Goal: Book appointment/travel/reservation

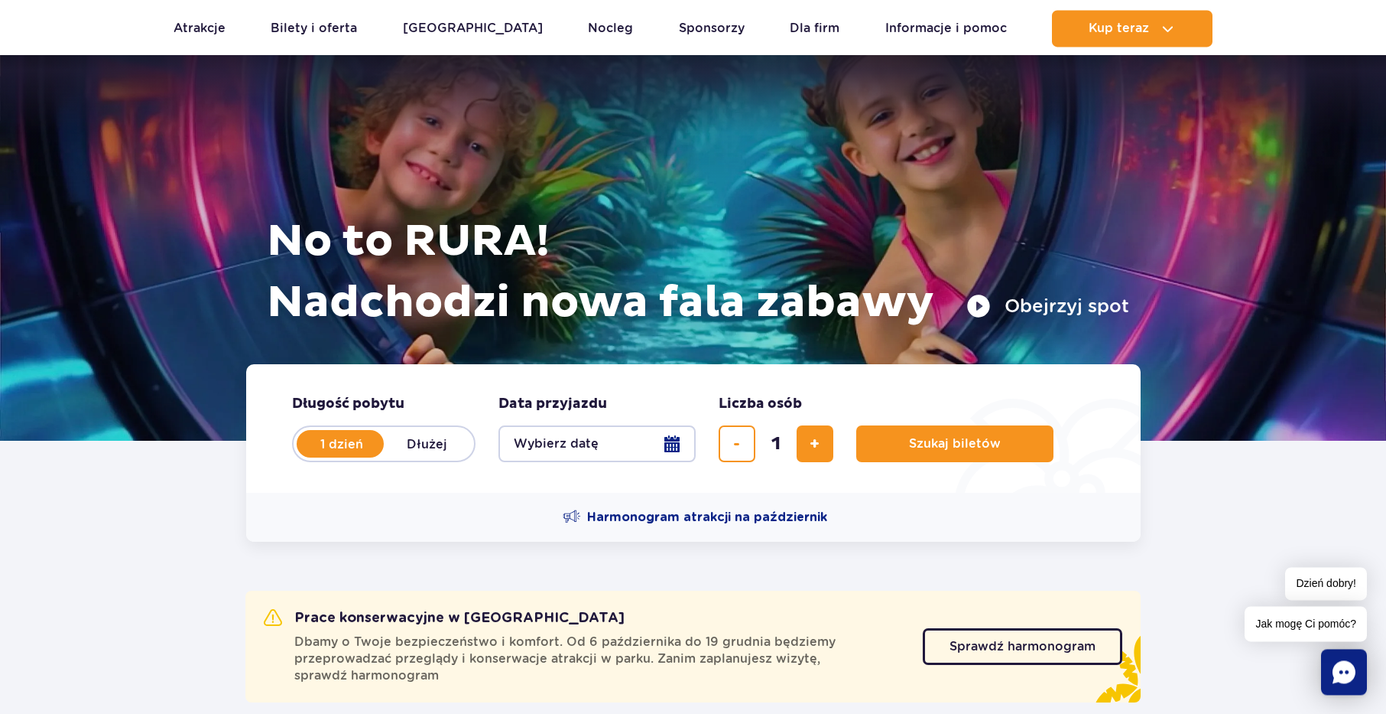
scroll to position [78, 0]
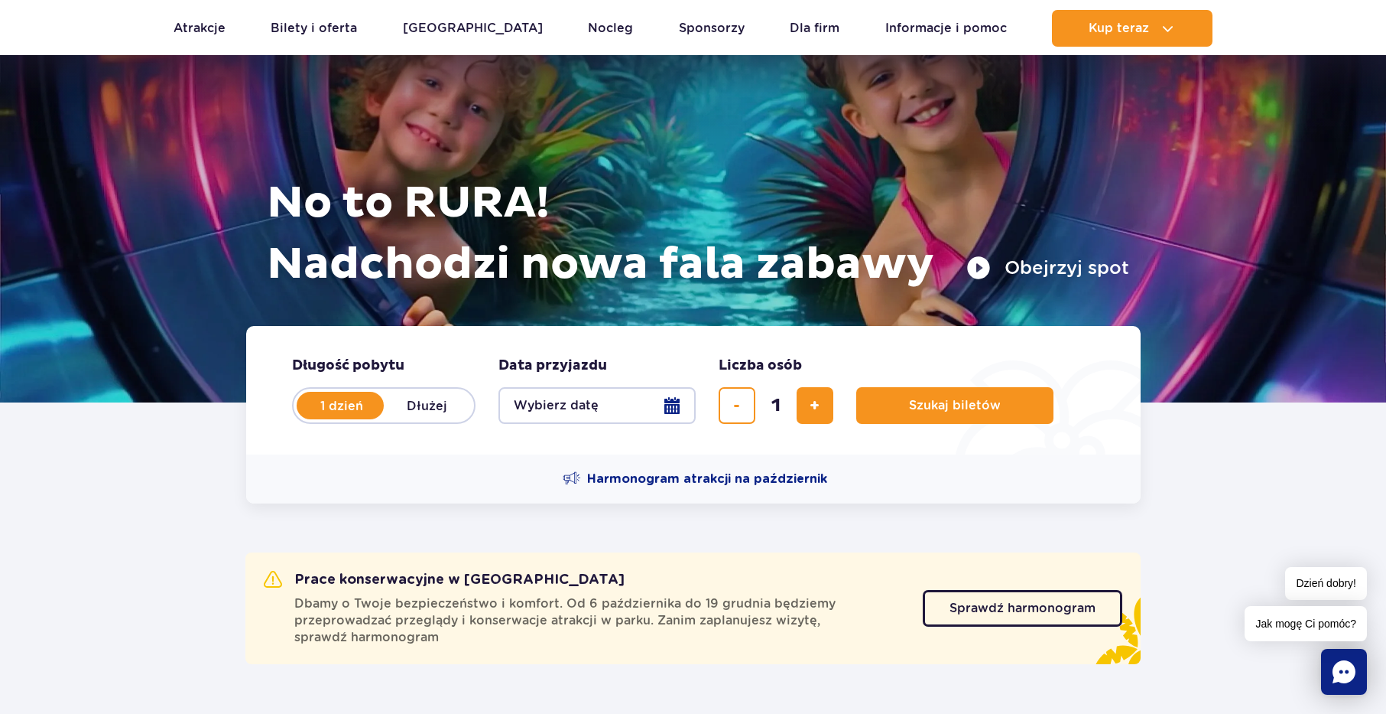
click at [671, 400] on button "Wybierz datę" at bounding box center [597, 405] width 197 height 37
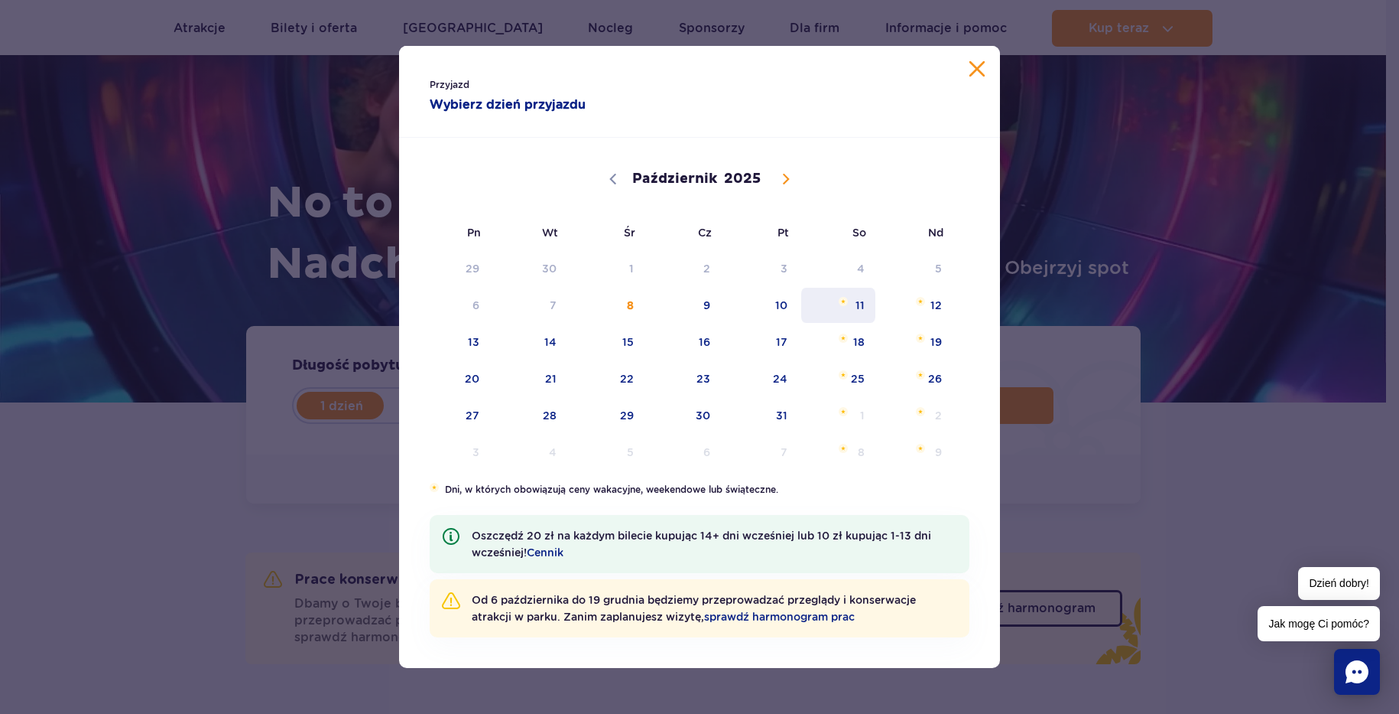
click at [851, 302] on span "11" at bounding box center [838, 305] width 77 height 35
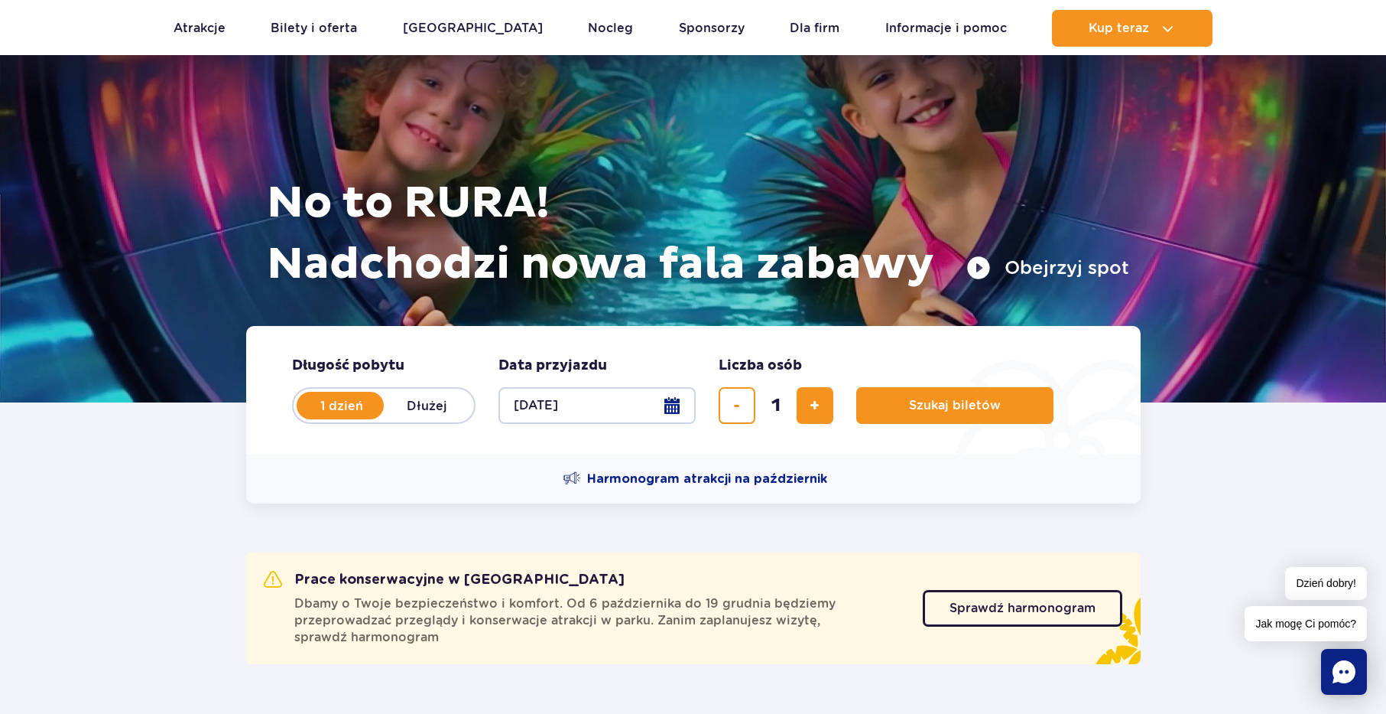
click at [414, 399] on label "Dłużej" at bounding box center [427, 405] width 87 height 32
click at [401, 418] on input "Dłużej" at bounding box center [392, 419] width 17 height 3
radio input "false"
radio input "true"
click at [671, 401] on button "Wybierz datę" at bounding box center [597, 405] width 197 height 37
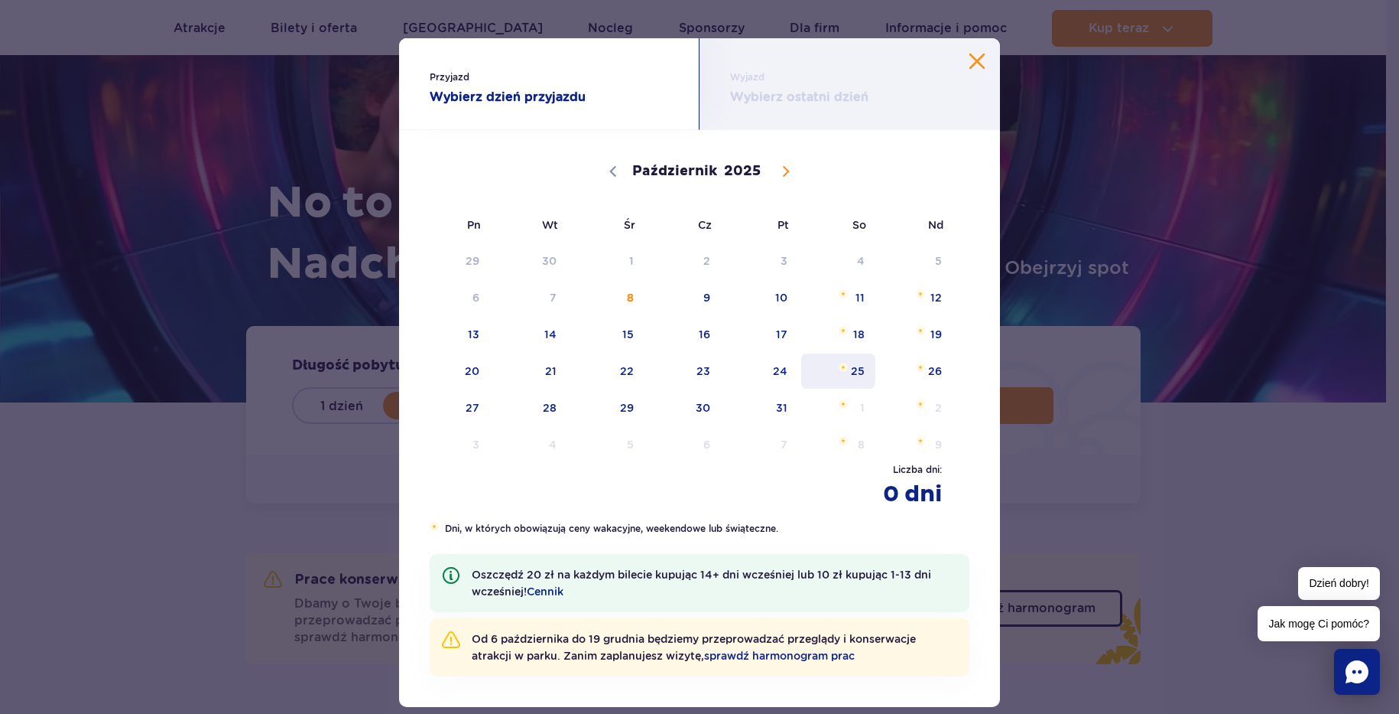
click at [844, 366] on span "25" at bounding box center [838, 370] width 77 height 35
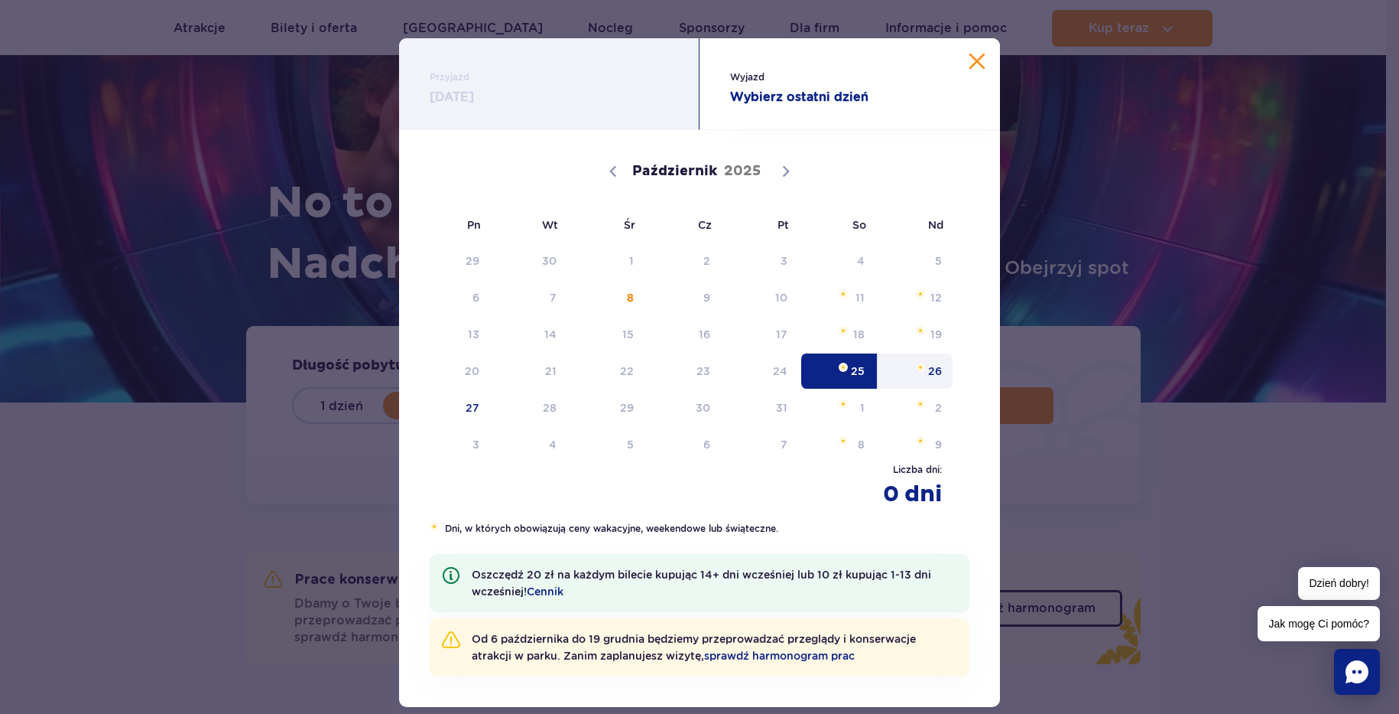
click at [918, 361] on span "26" at bounding box center [915, 370] width 77 height 35
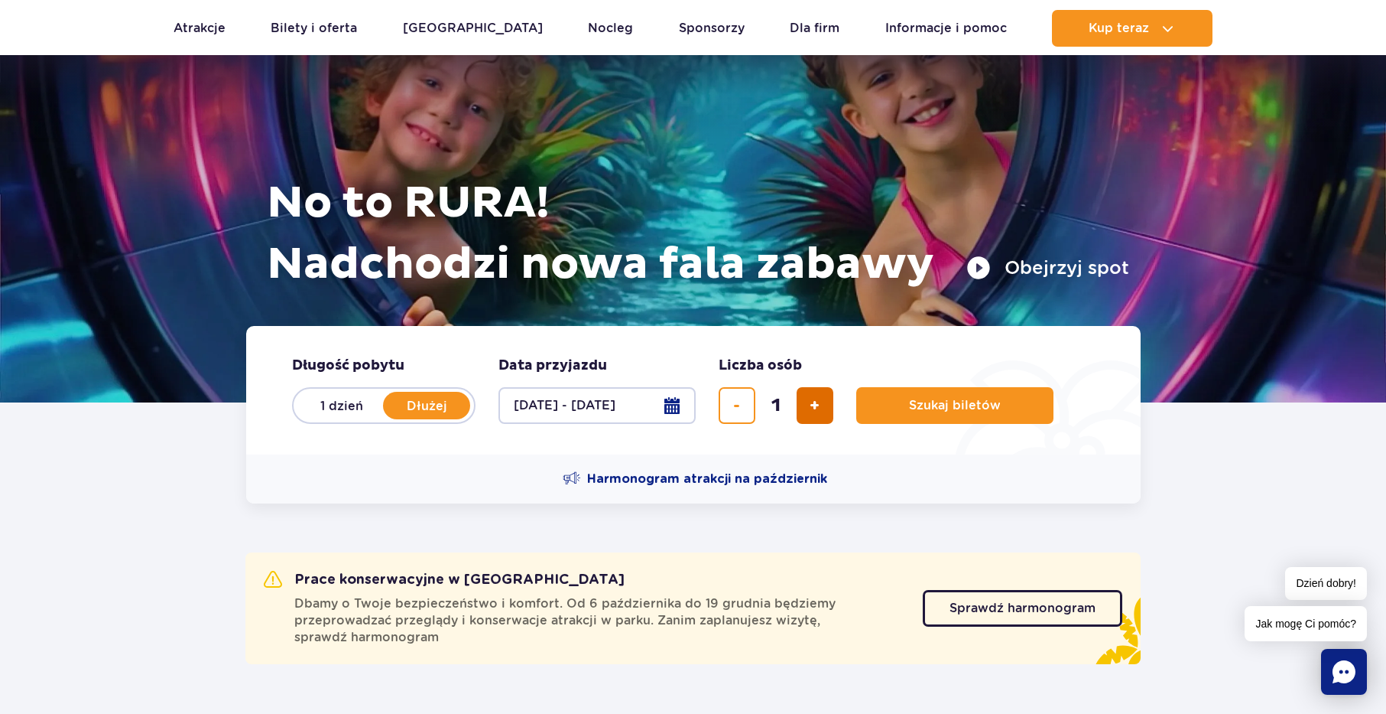
click at [822, 402] on button "dodaj bilet" at bounding box center [815, 405] width 37 height 37
type input "2"
click at [927, 403] on span "Szukaj biletów" at bounding box center [949, 405] width 92 height 14
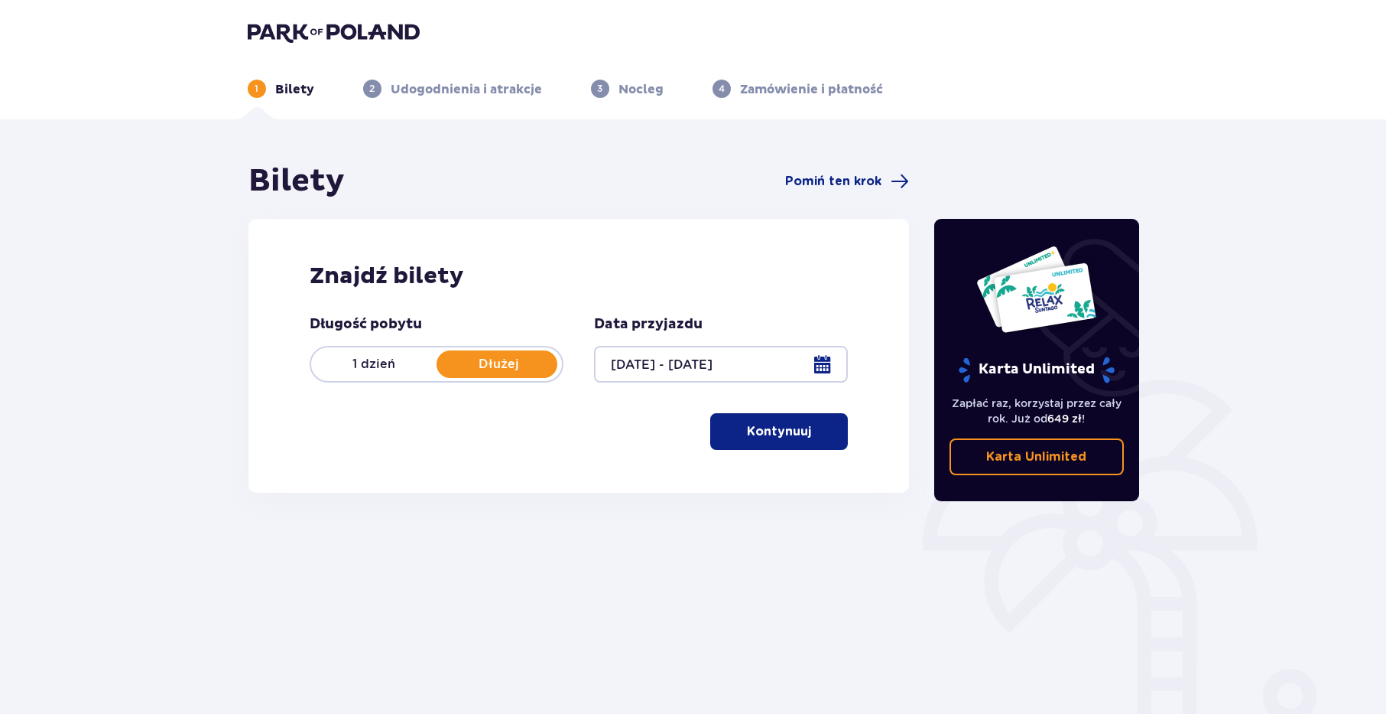
click at [806, 425] on span "button" at bounding box center [814, 431] width 18 height 18
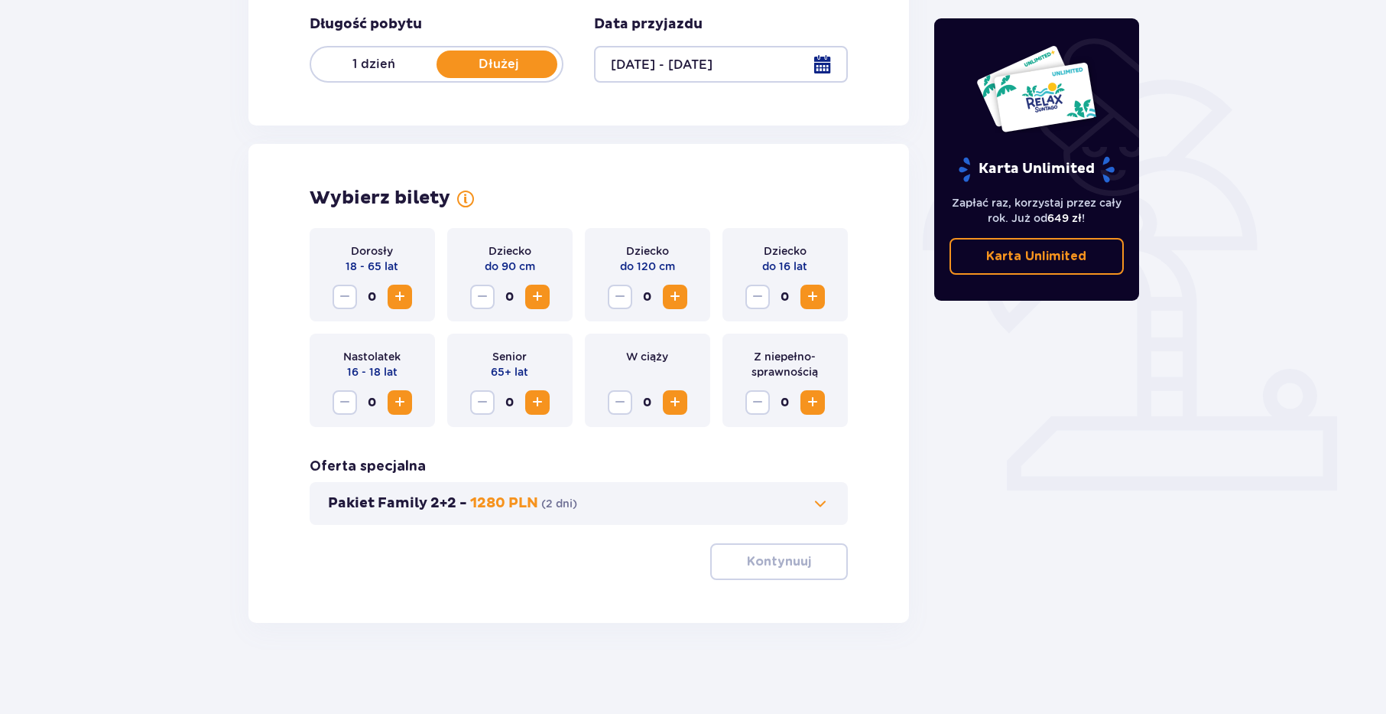
scroll to position [301, 0]
click at [401, 294] on span "Zwiększ" at bounding box center [400, 296] width 18 height 18
click at [777, 553] on p "Kontynuuj" at bounding box center [779, 560] width 64 height 17
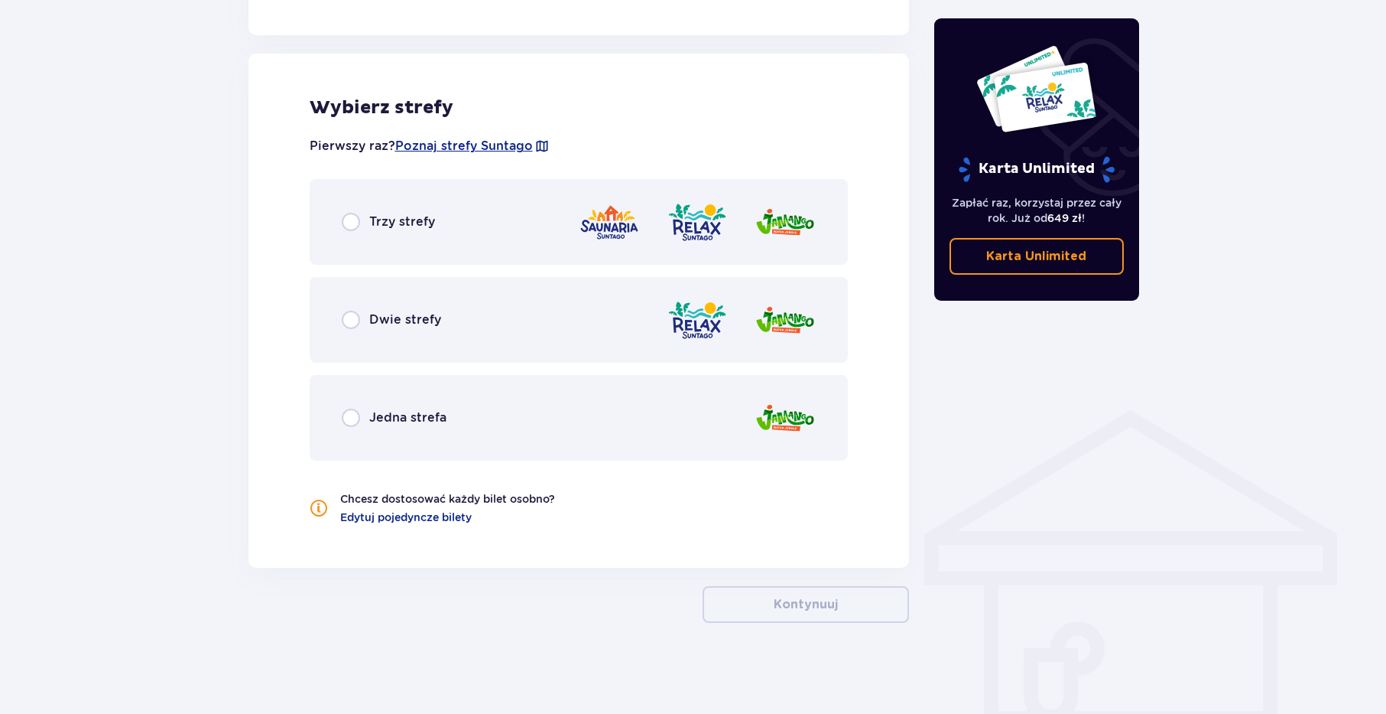
scroll to position [833, 0]
click at [347, 415] on input "radio" at bounding box center [351, 417] width 18 height 18
radio input "true"
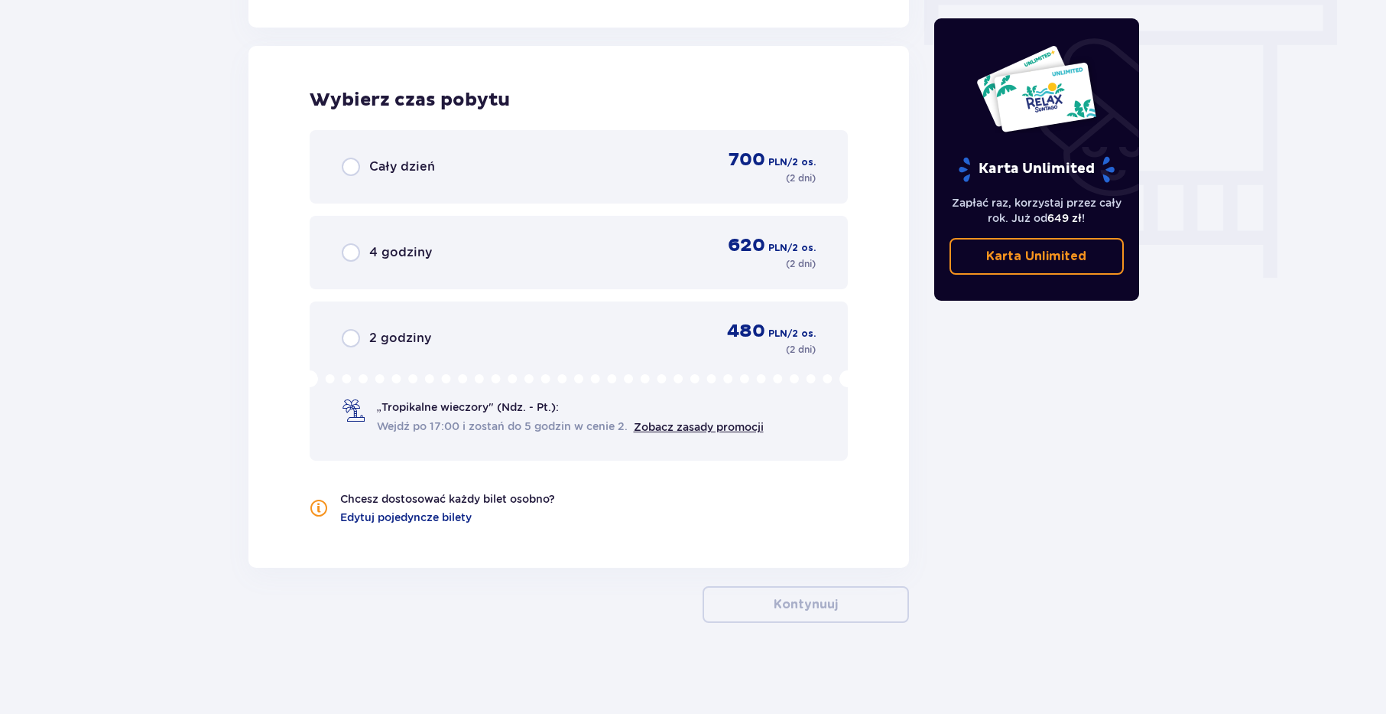
scroll to position [1373, 0]
click at [351, 256] on input "radio" at bounding box center [351, 251] width 18 height 18
radio input "true"
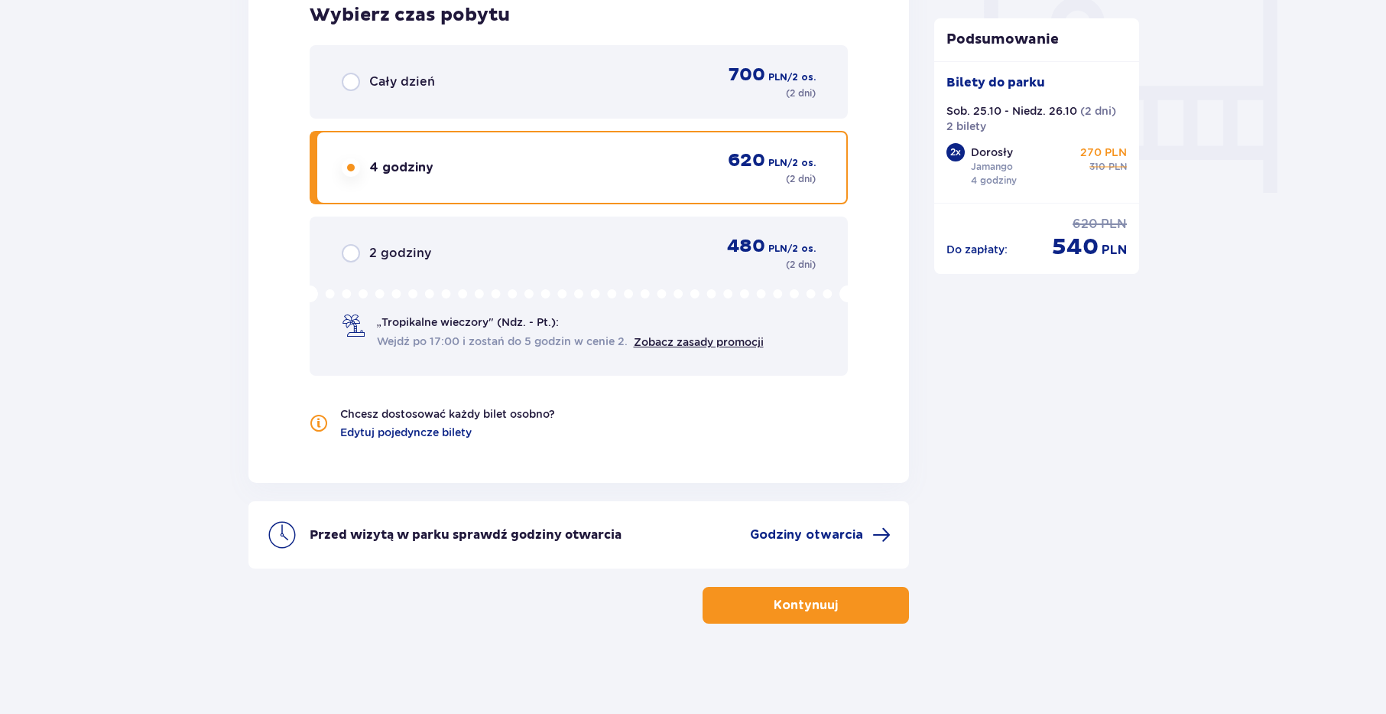
scroll to position [1458, 0]
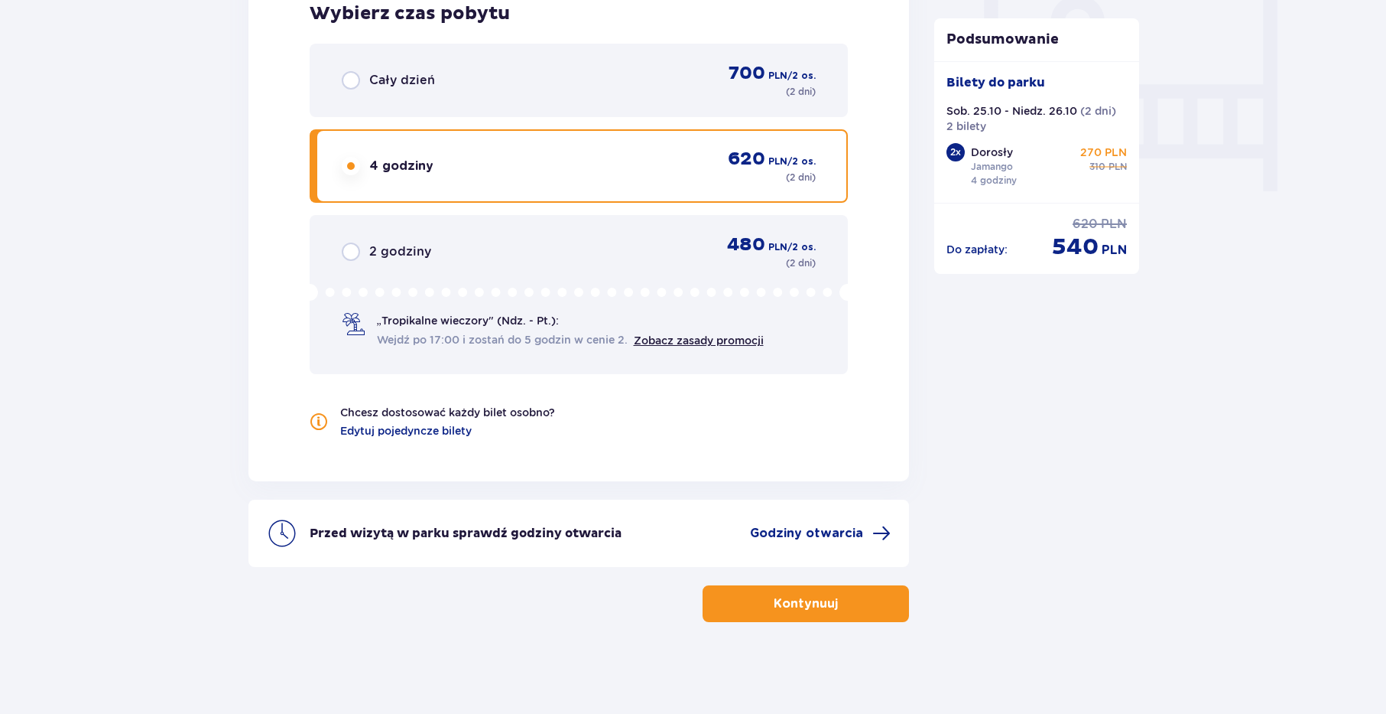
click at [848, 603] on span "button" at bounding box center [841, 603] width 18 height 18
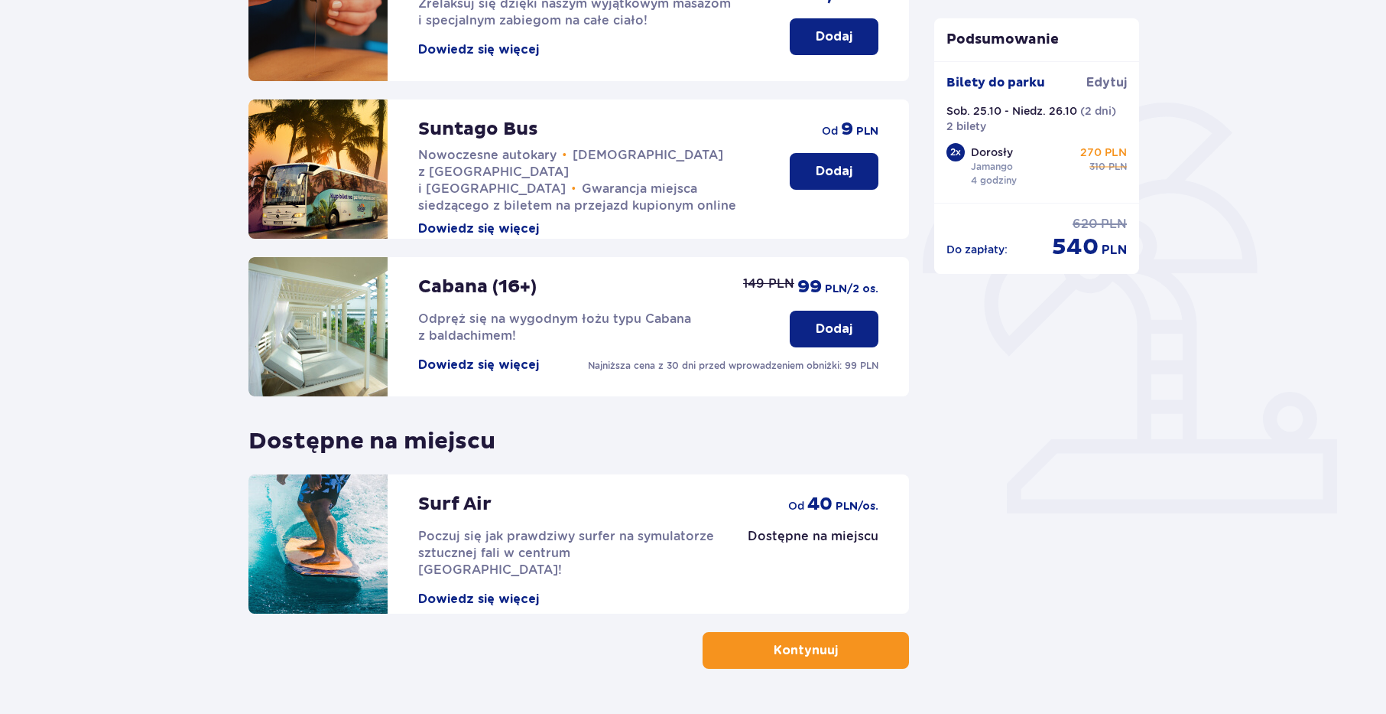
scroll to position [312, 0]
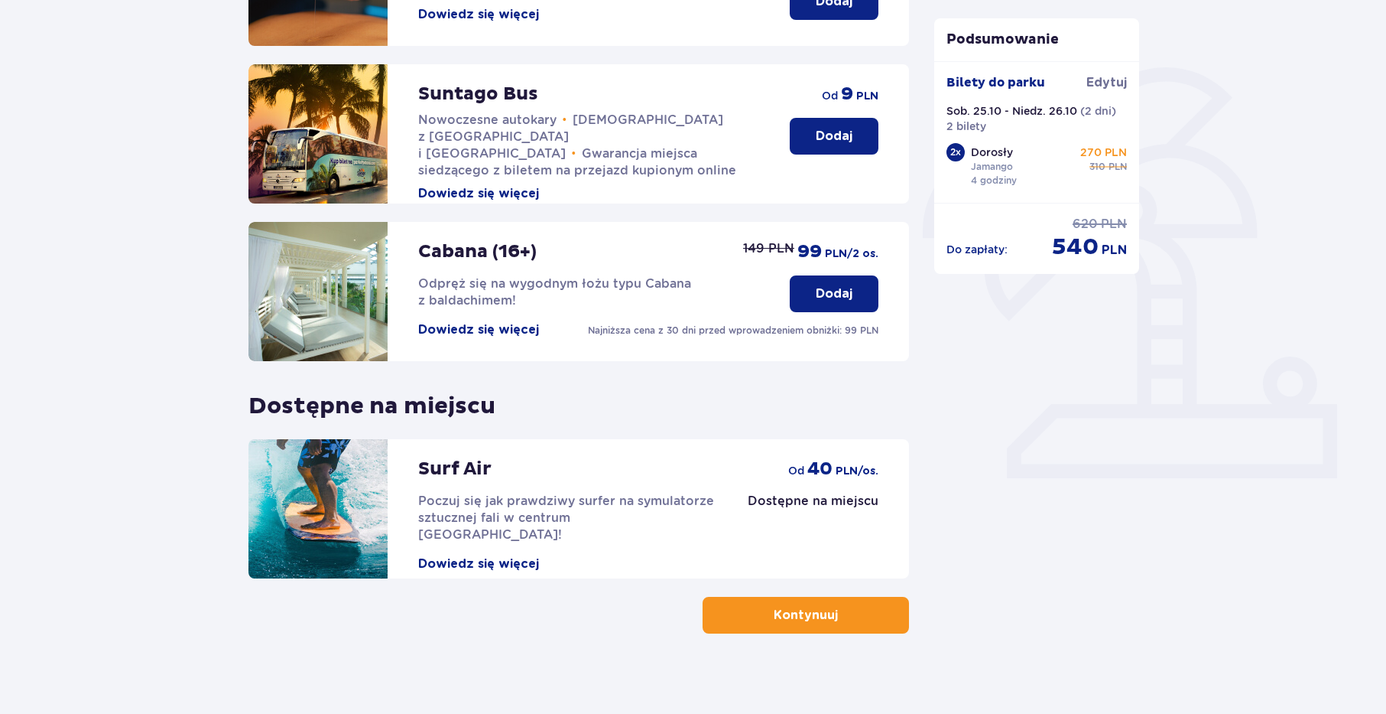
click at [848, 603] on button "Kontynuuj" at bounding box center [806, 615] width 206 height 37
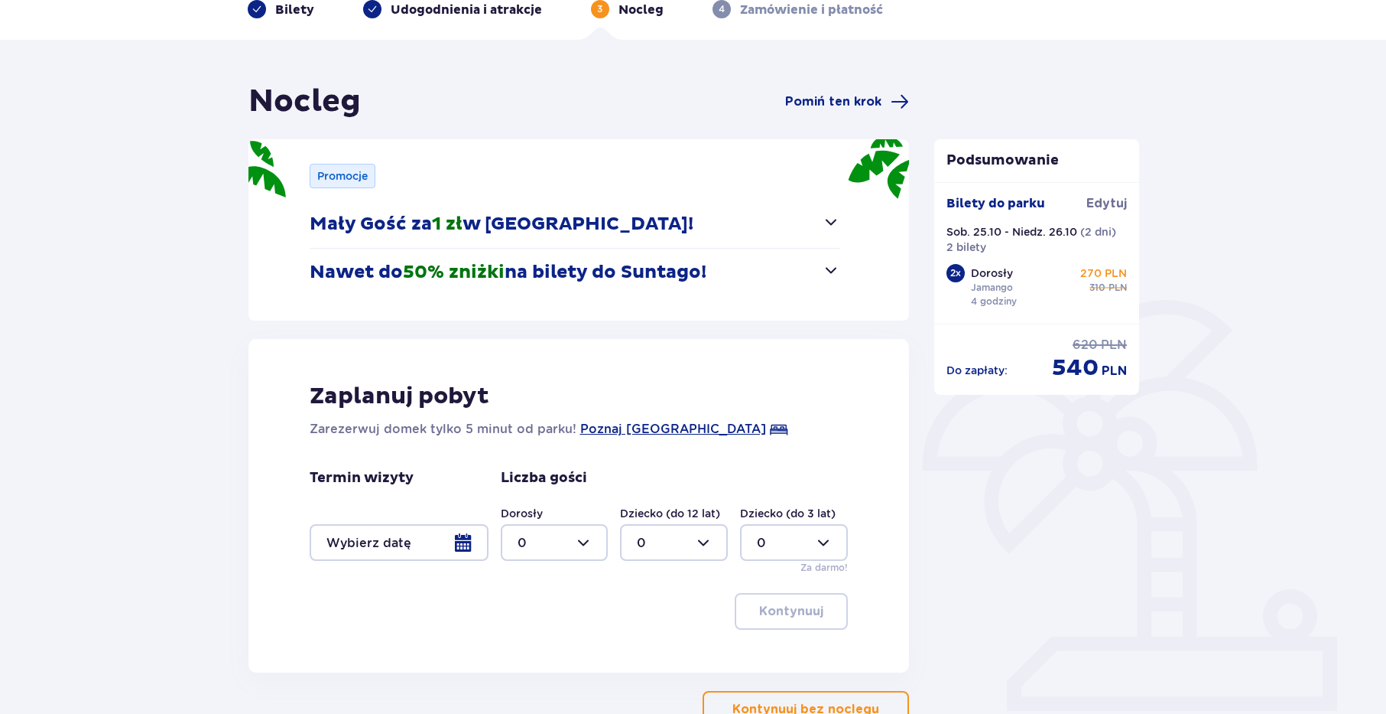
scroll to position [156, 0]
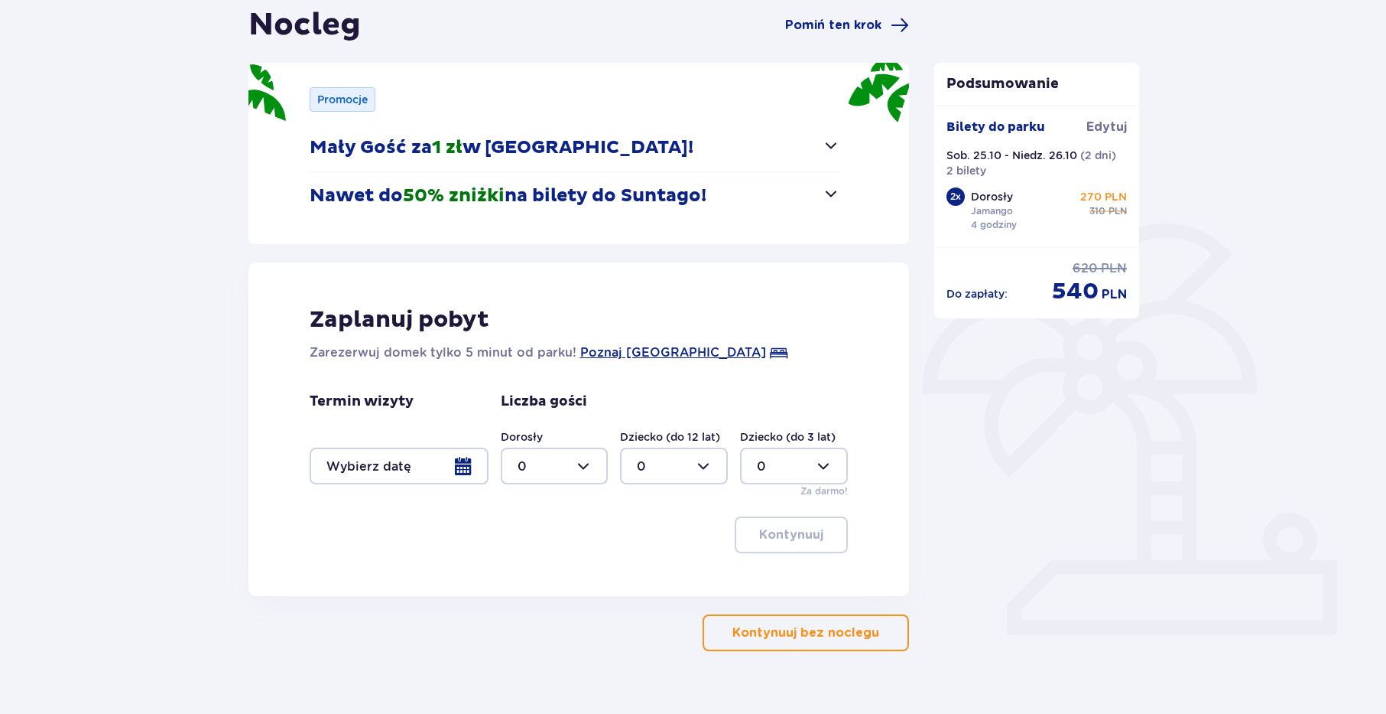
click at [463, 463] on div at bounding box center [399, 465] width 179 height 37
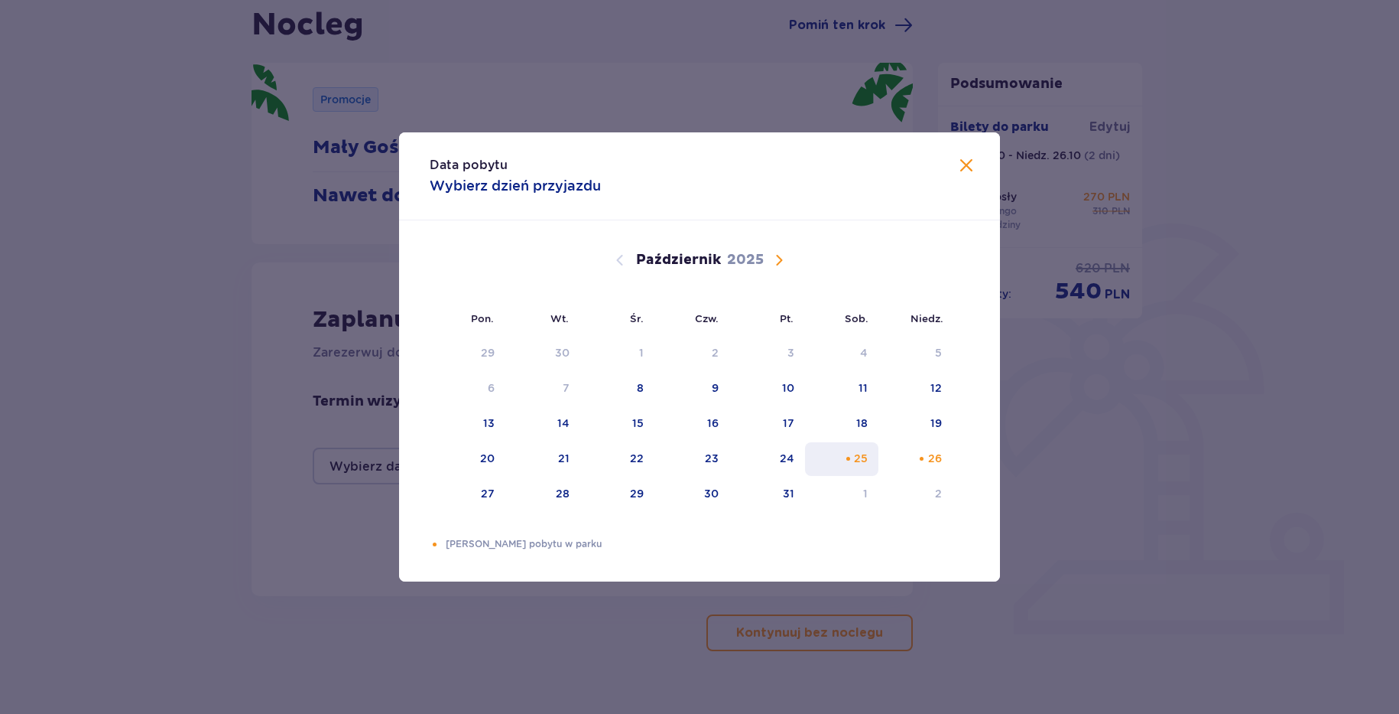
click at [853, 452] on div "25" at bounding box center [842, 459] width 74 height 34
click at [927, 451] on div "26" at bounding box center [916, 459] width 74 height 34
type input "[DATE] - [DATE]"
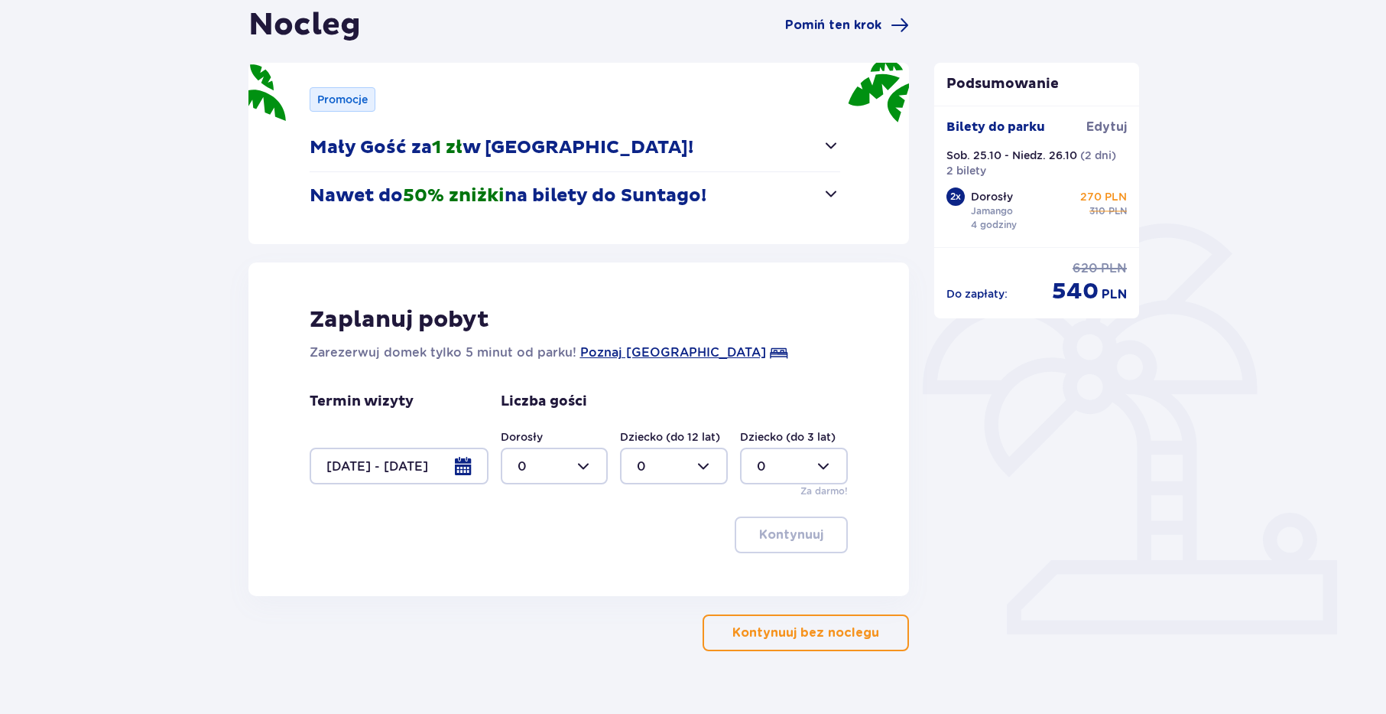
click at [572, 465] on div at bounding box center [555, 465] width 108 height 37
click at [527, 570] on div "2" at bounding box center [555, 576] width 74 height 17
type input "2"
click at [808, 532] on p "Kontynuuj" at bounding box center [791, 534] width 64 height 17
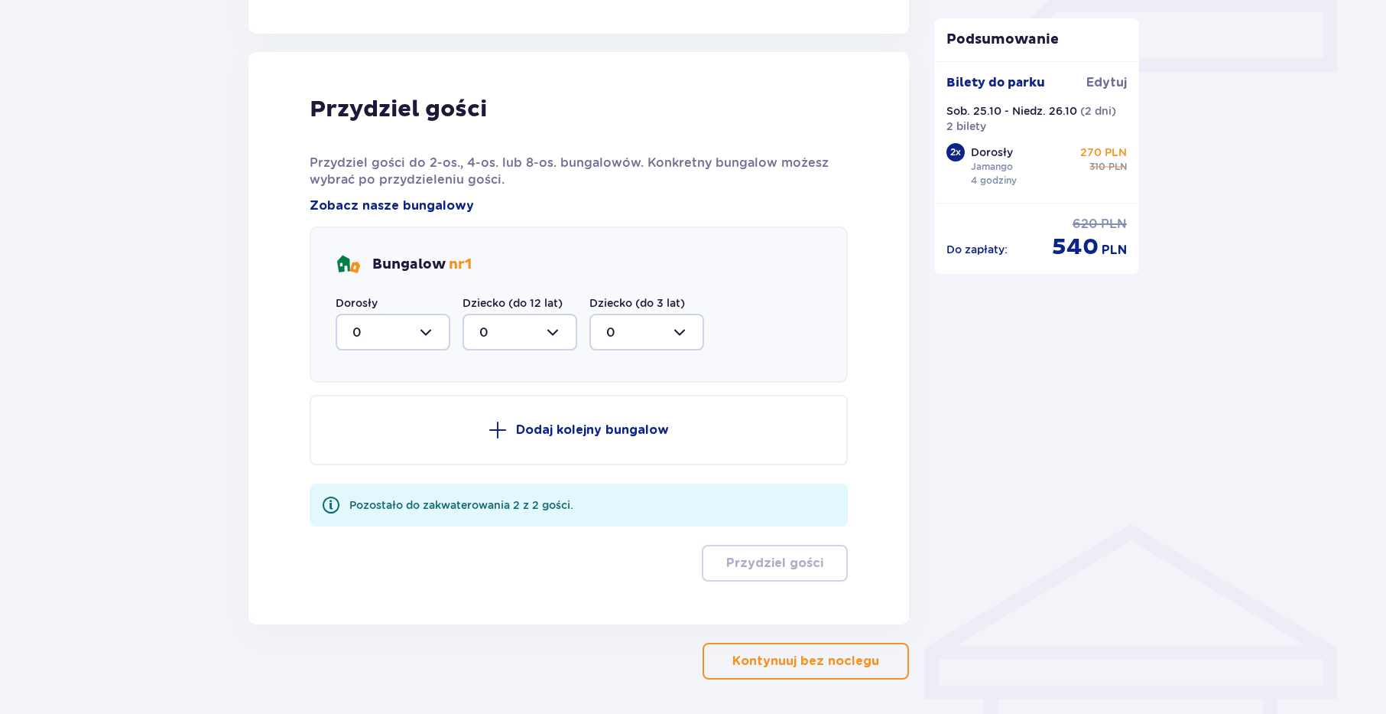
scroll to position [752, 0]
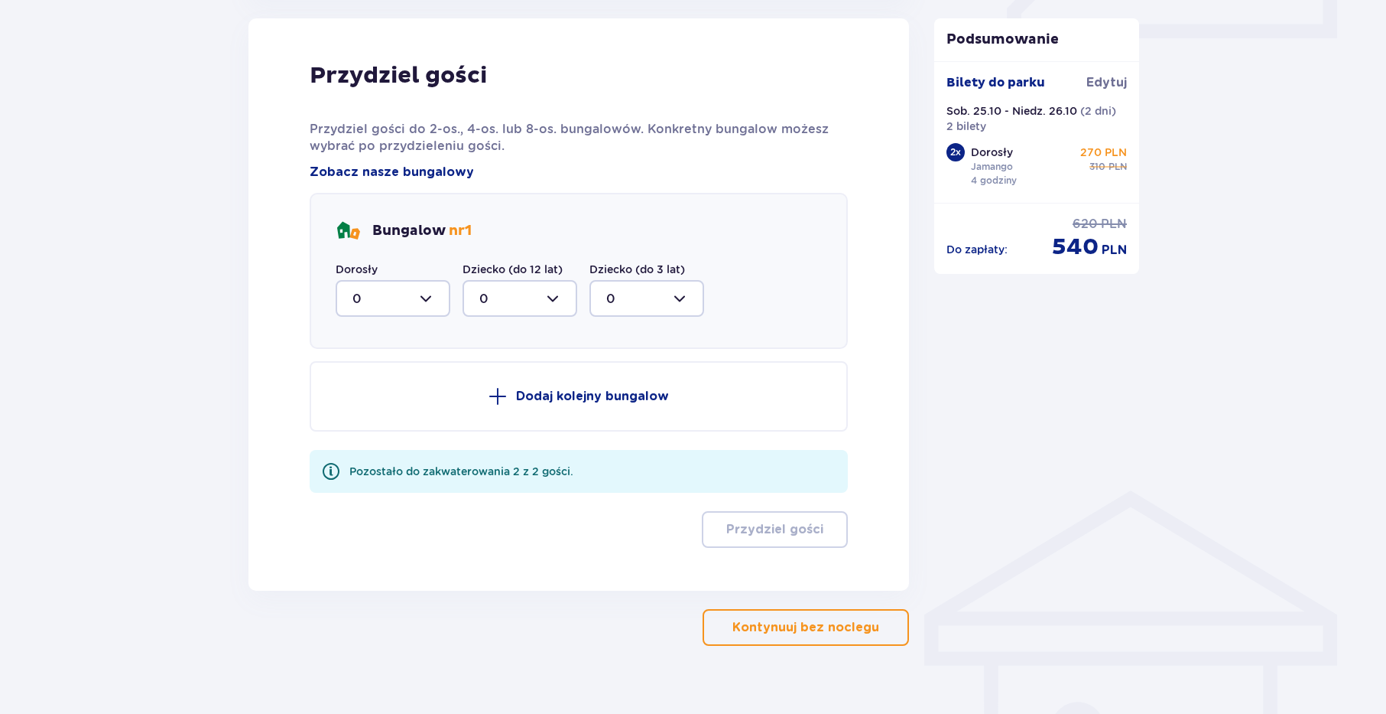
click at [431, 297] on div at bounding box center [393, 298] width 115 height 37
click at [369, 404] on div "2" at bounding box center [393, 409] width 81 height 17
type input "2"
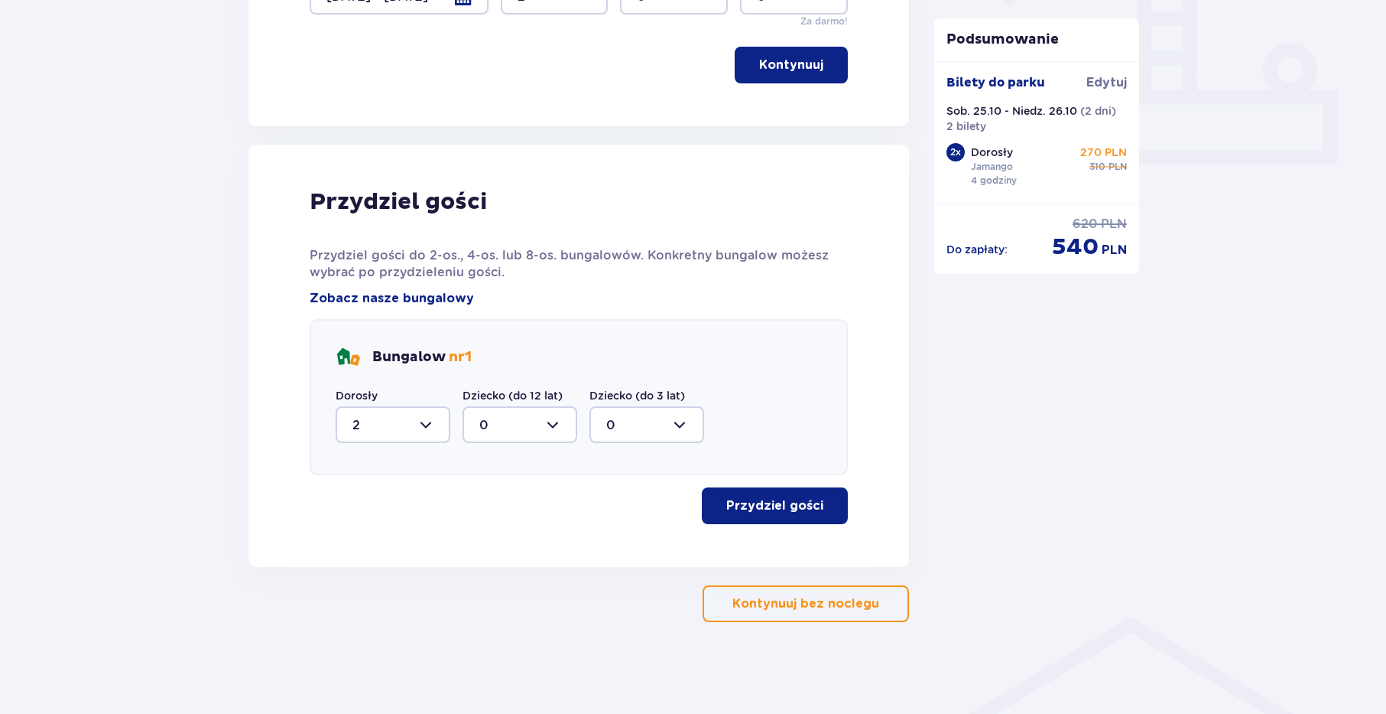
click at [769, 505] on p "Przydziel gości" at bounding box center [775, 505] width 97 height 17
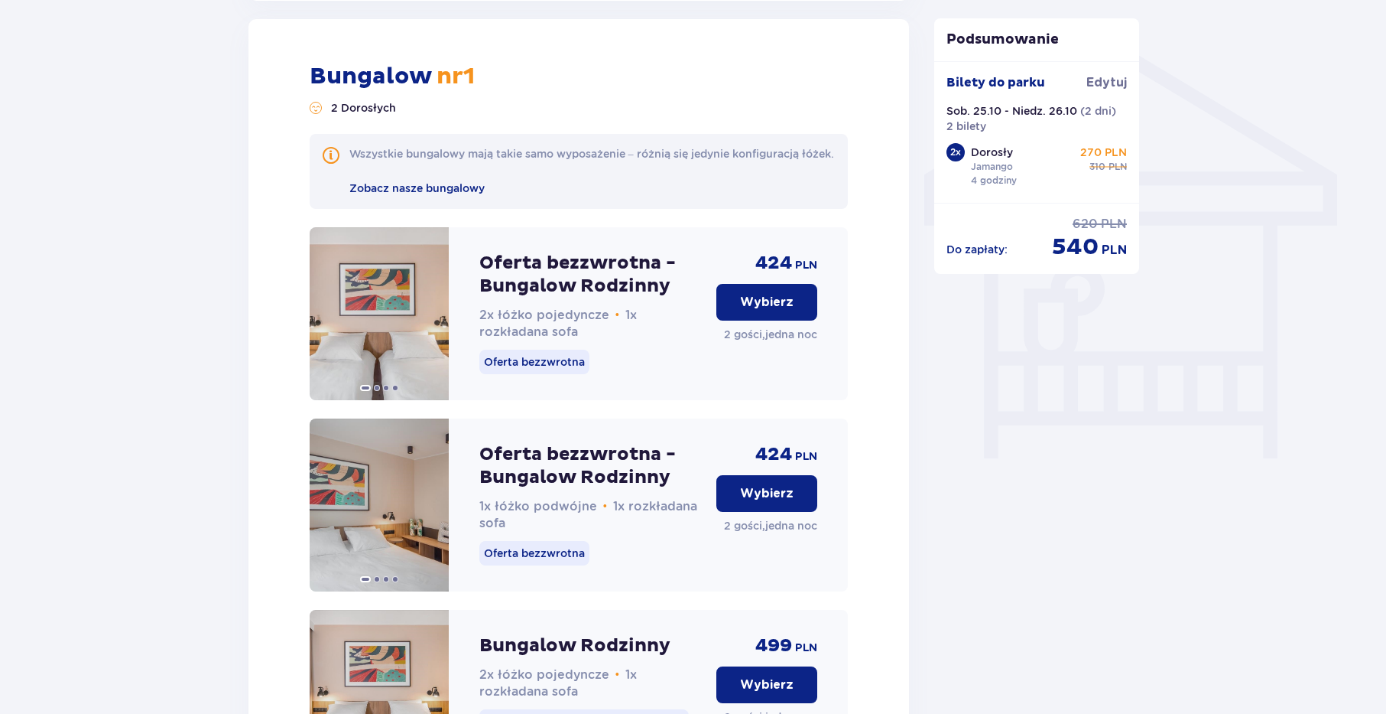
scroll to position [1192, 0]
click at [762, 500] on p "Wybierz" at bounding box center [767, 492] width 54 height 17
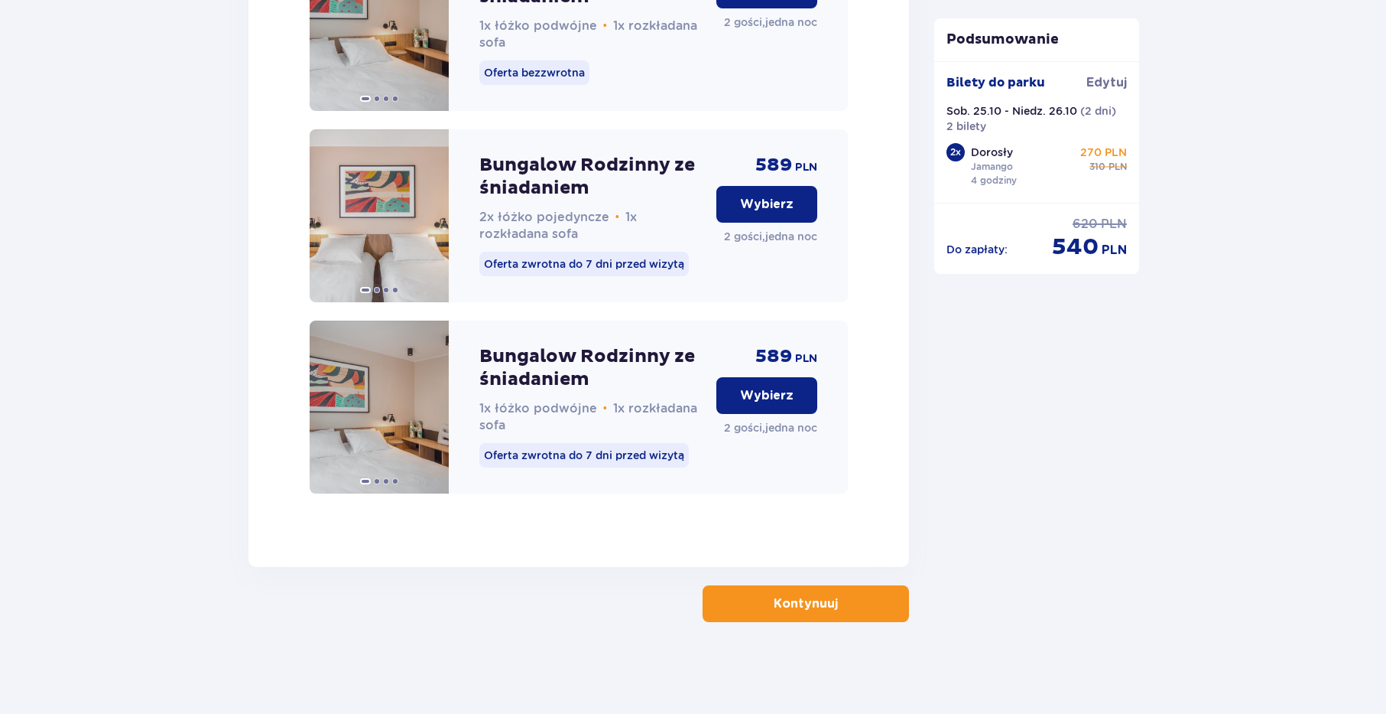
scroll to position [2455, 0]
click at [788, 609] on p "Kontynuuj" at bounding box center [806, 603] width 64 height 17
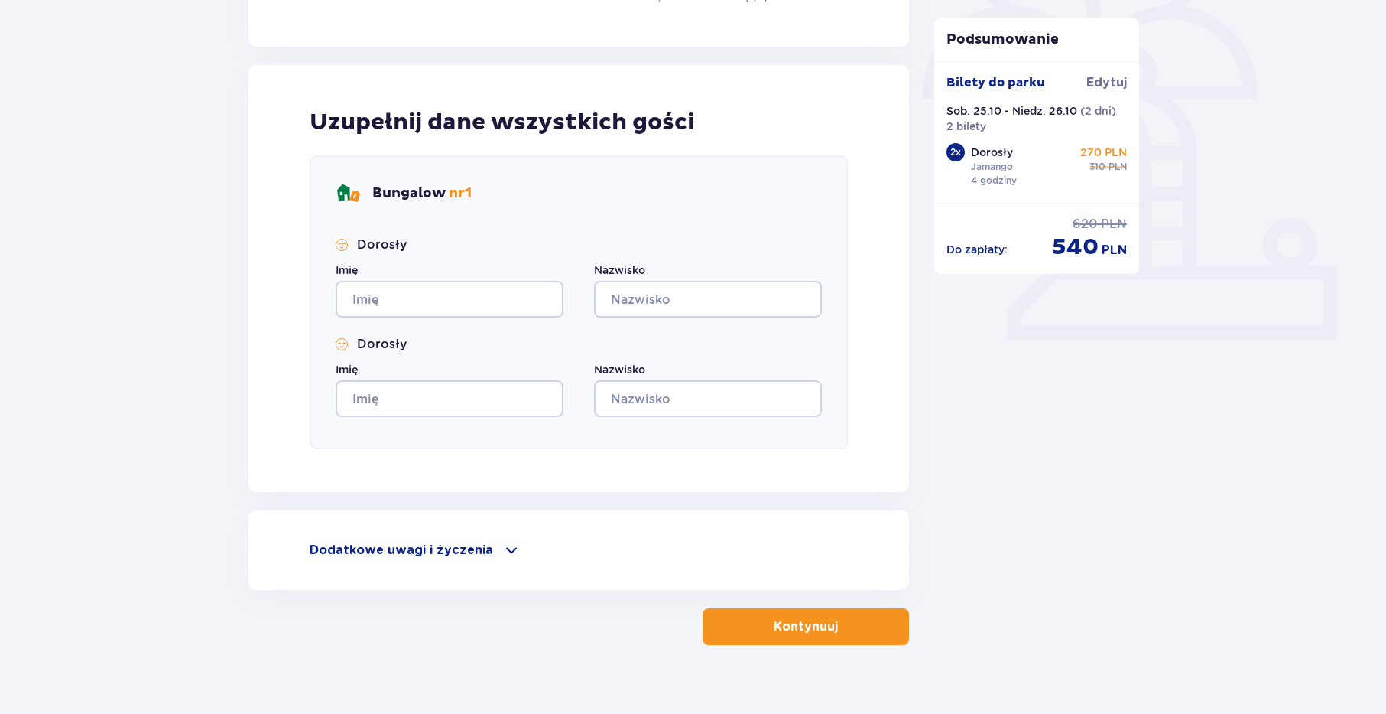
scroll to position [473, 0]
